Goal: Information Seeking & Learning: Learn about a topic

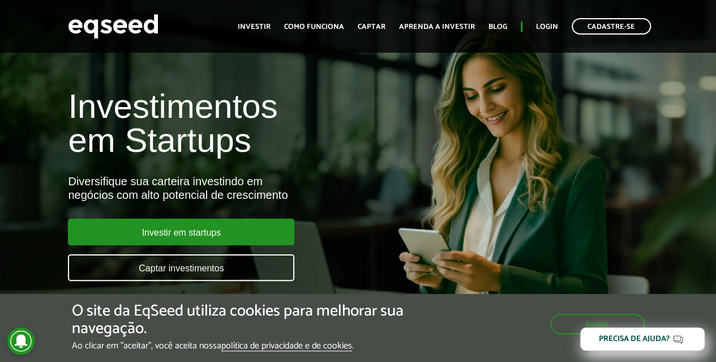
scroll to position [57, 0]
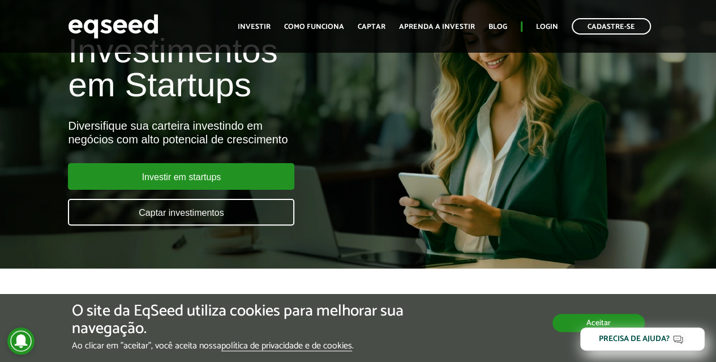
click at [578, 320] on button "Aceitar" at bounding box center [598, 323] width 92 height 18
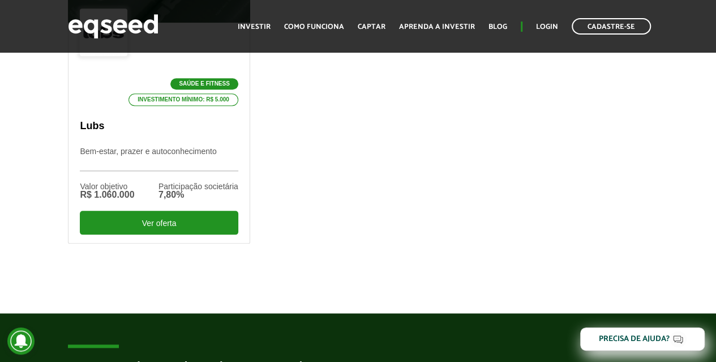
scroll to position [396, 0]
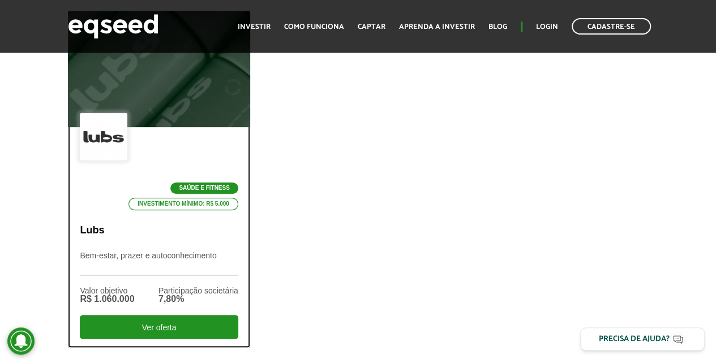
click at [107, 155] on div at bounding box center [104, 137] width 48 height 48
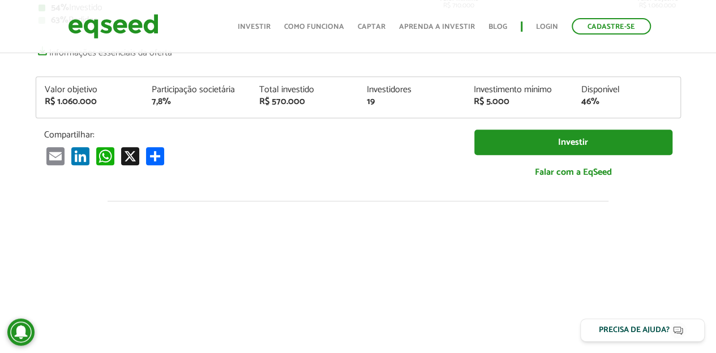
scroll to position [113, 0]
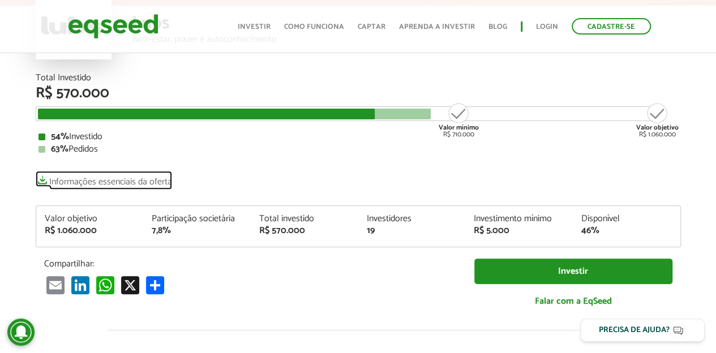
click at [108, 178] on link "Informações essenciais da oferta" at bounding box center [104, 179] width 136 height 16
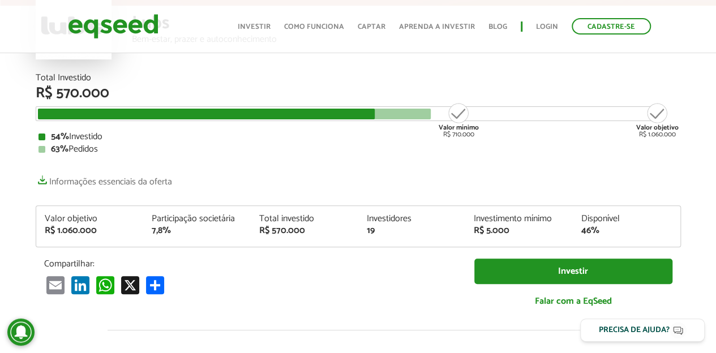
click at [389, 169] on div "Total Investido R$ 570.000 Valor mínimo R$ 710.000 Valor objetivo R$ 1.060.000 …" at bounding box center [358, 196] width 645 height 245
click at [322, 23] on link "Como funciona" at bounding box center [314, 26] width 60 height 7
